Goal: Transaction & Acquisition: Purchase product/service

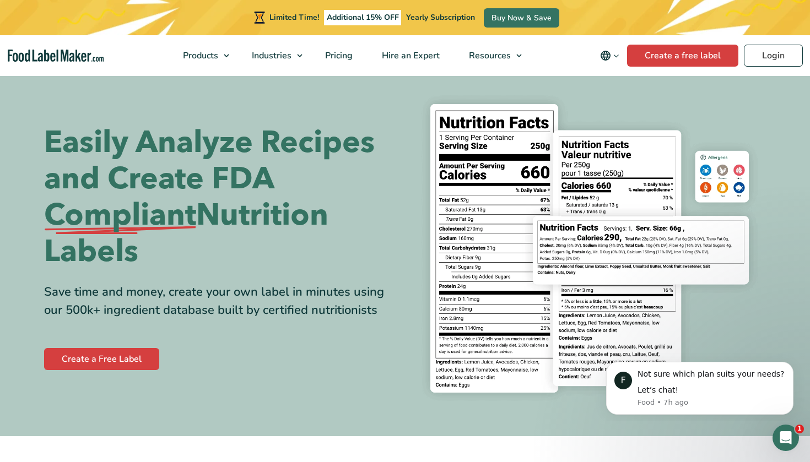
scroll to position [17, 0]
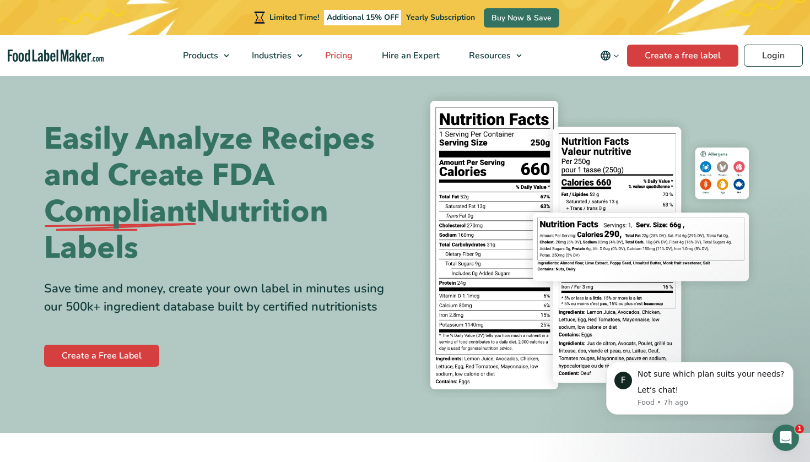
click at [333, 62] on link "Pricing" at bounding box center [338, 55] width 54 height 41
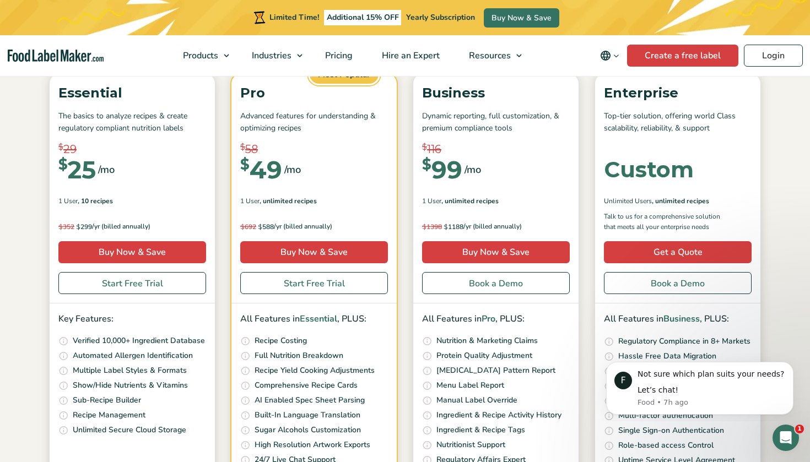
scroll to position [164, 0]
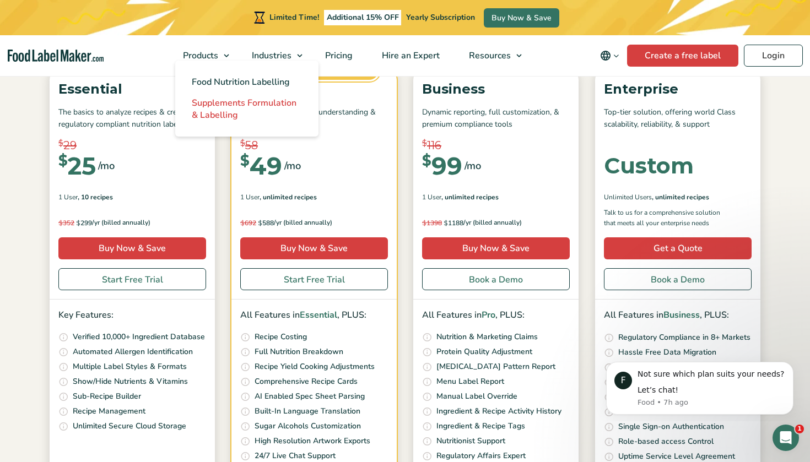
click at [250, 108] on span "Supplements Formulation & Labelling" at bounding box center [244, 109] width 105 height 24
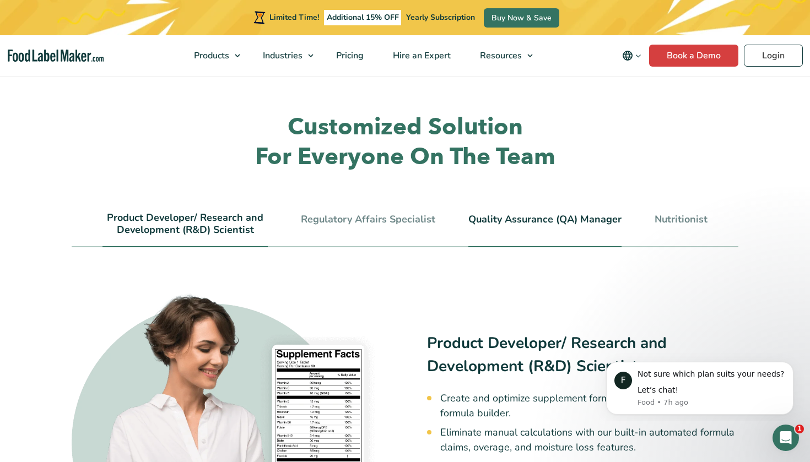
scroll to position [2293, 0]
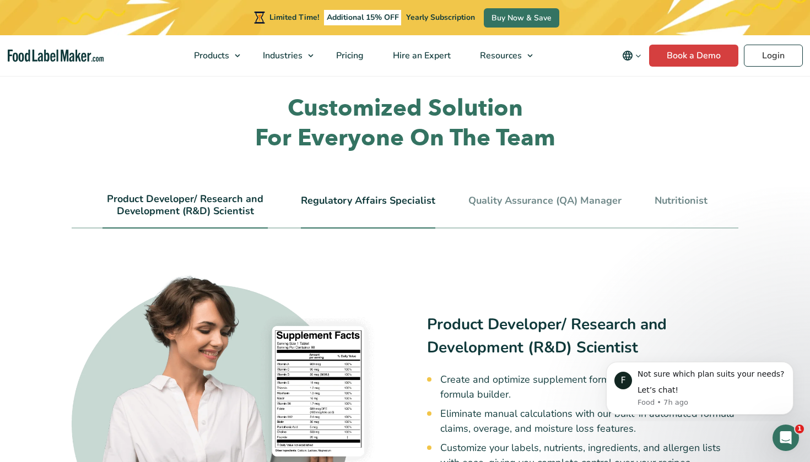
click at [387, 195] on link "Regulatory Affairs Specialist" at bounding box center [368, 201] width 134 height 12
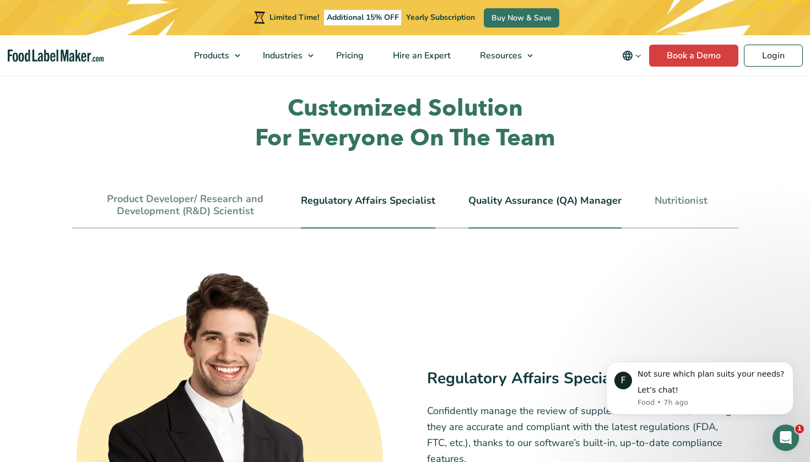
click at [519, 195] on link "Quality Assurance (QA) Manager" at bounding box center [545, 201] width 153 height 12
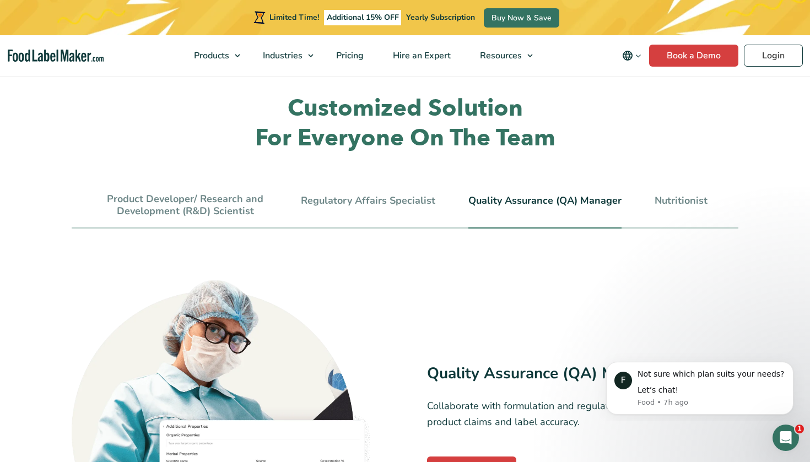
click at [650, 193] on ul "Product Developer/ Research and Development (R&D) Scientist Regulatory Affairs …" at bounding box center [405, 210] width 667 height 35
click at [659, 195] on link "Nutritionist" at bounding box center [681, 201] width 53 height 12
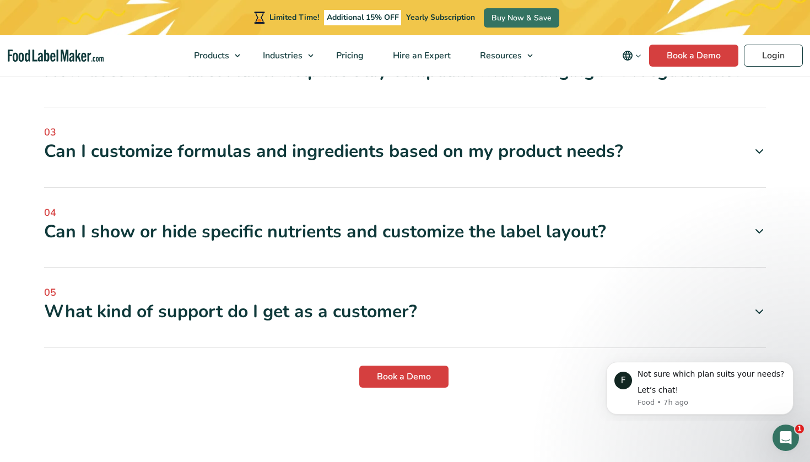
scroll to position [3121, 0]
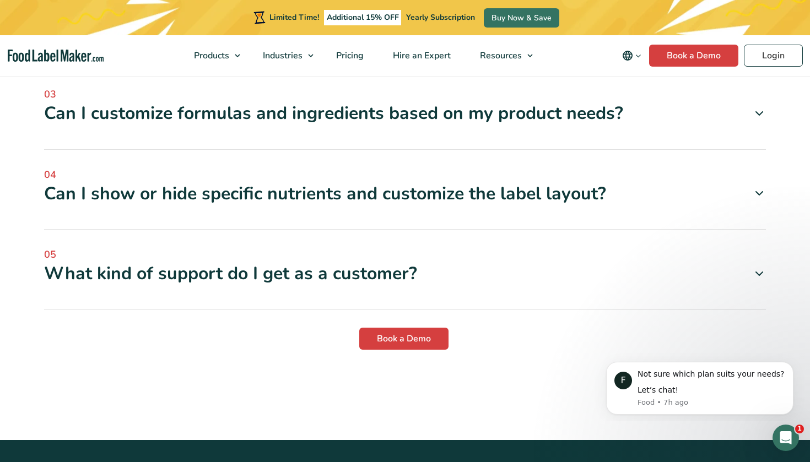
click at [417, 182] on div "Can I show or hide specific nutrients and customize the label layout?" at bounding box center [405, 193] width 722 height 23
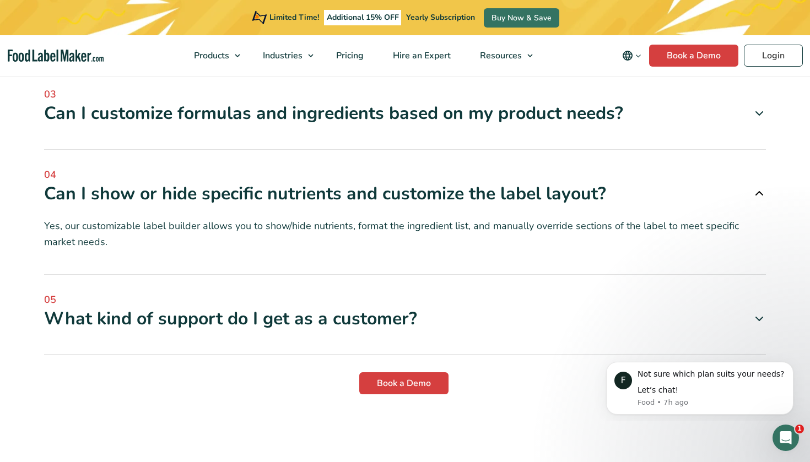
click at [325, 308] on div "What kind of support do I get as a customer?" at bounding box center [405, 319] width 722 height 23
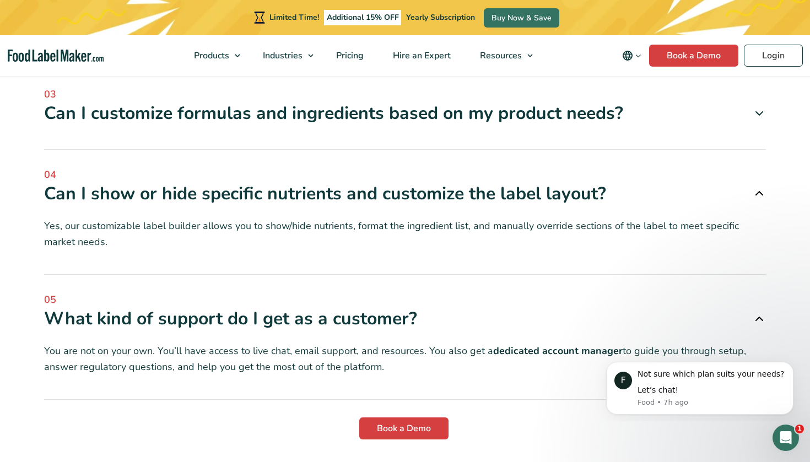
click at [325, 308] on div "What kind of support do I get as a customer?" at bounding box center [405, 319] width 722 height 23
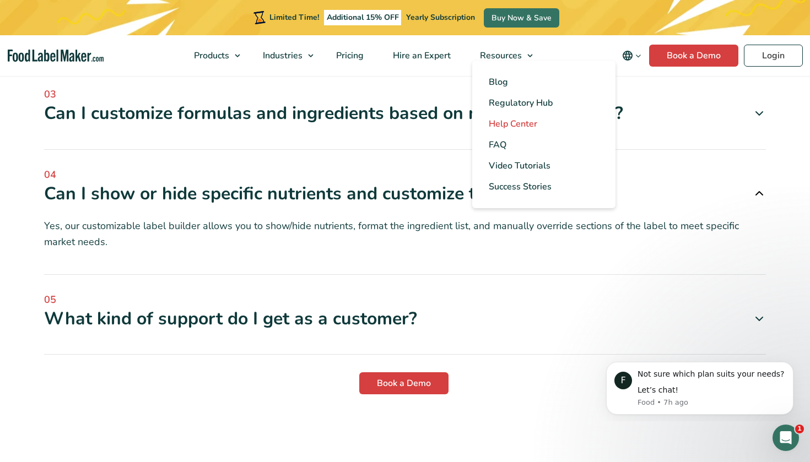
click at [518, 123] on span "Help Center" at bounding box center [513, 124] width 49 height 12
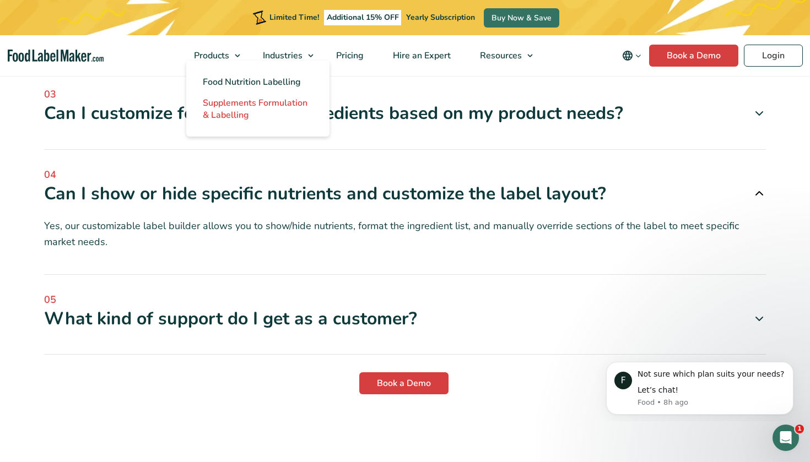
click at [245, 100] on span "Supplements Formulation & Labelling" at bounding box center [255, 109] width 105 height 24
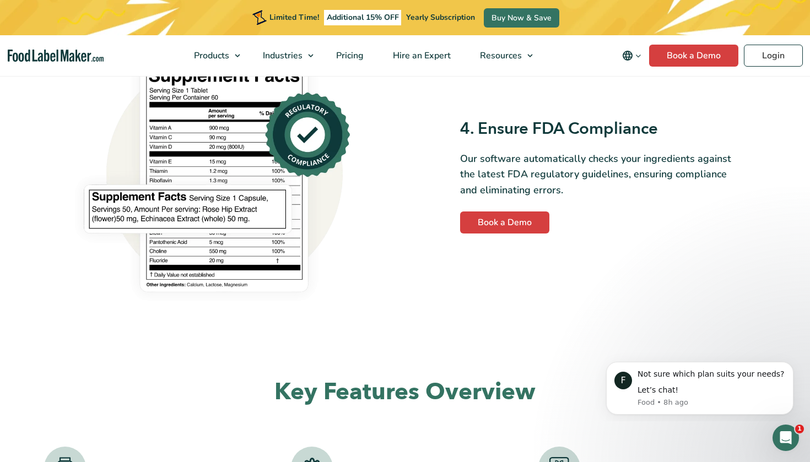
scroll to position [1407, 0]
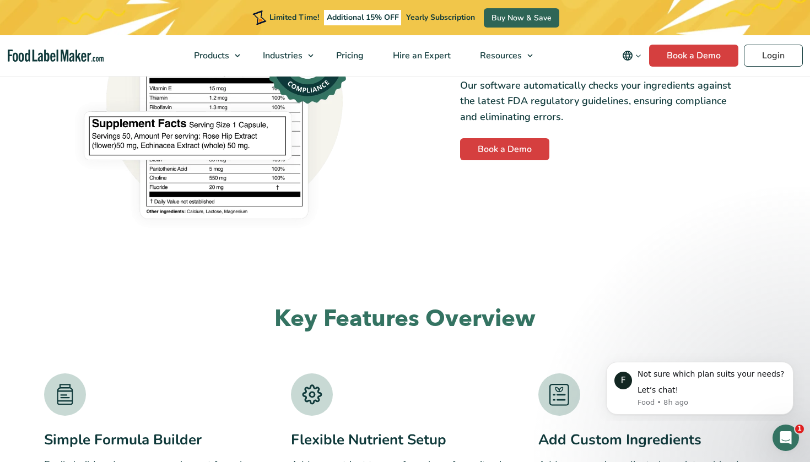
click at [488, 20] on link "Buy Now & Save" at bounding box center [522, 17] width 76 height 19
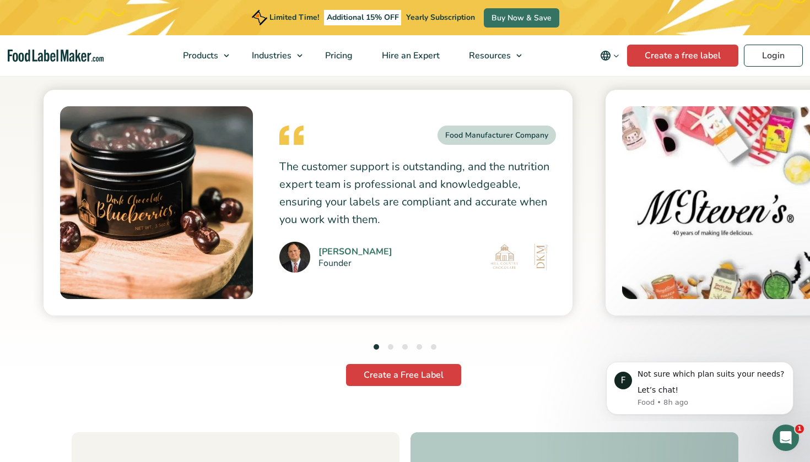
scroll to position [3003, 0]
